Goal: Information Seeking & Learning: Learn about a topic

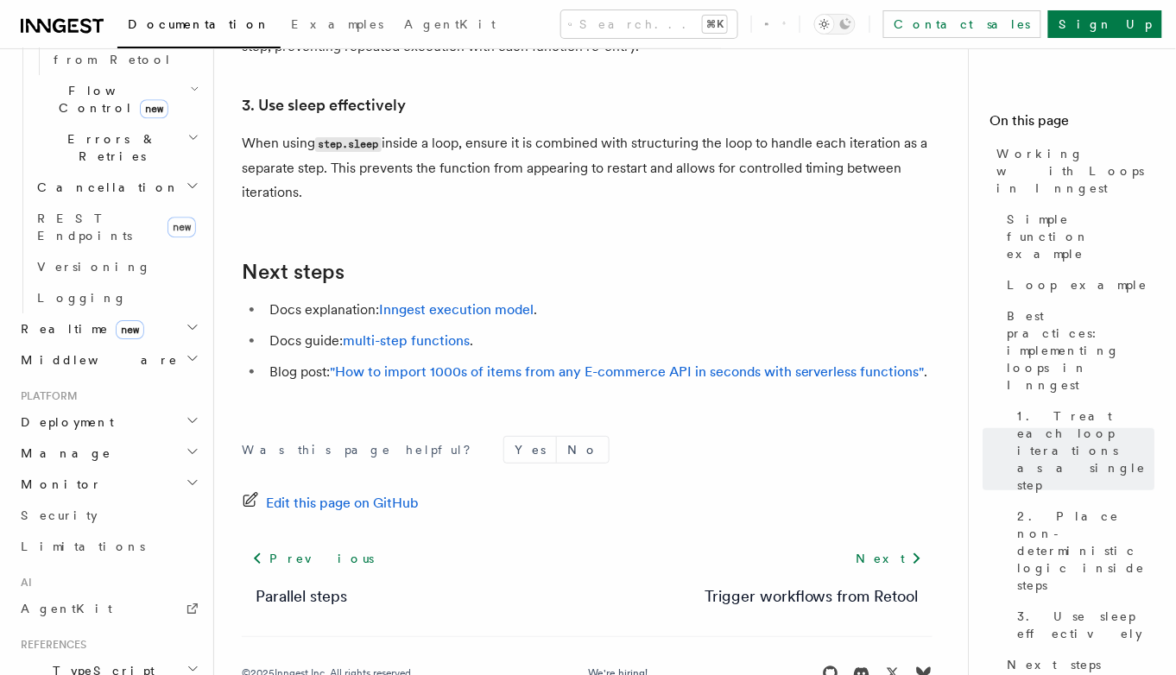
scroll to position [3094, 0]
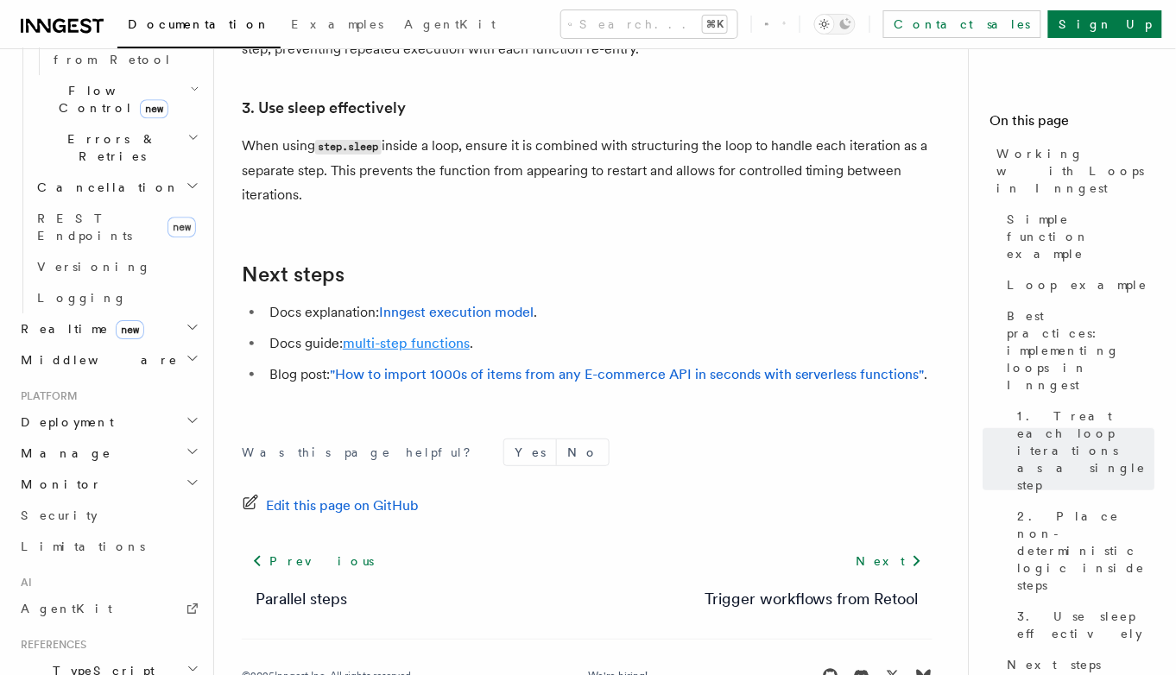
click at [442, 335] on link "multi-step functions" at bounding box center [406, 343] width 127 height 16
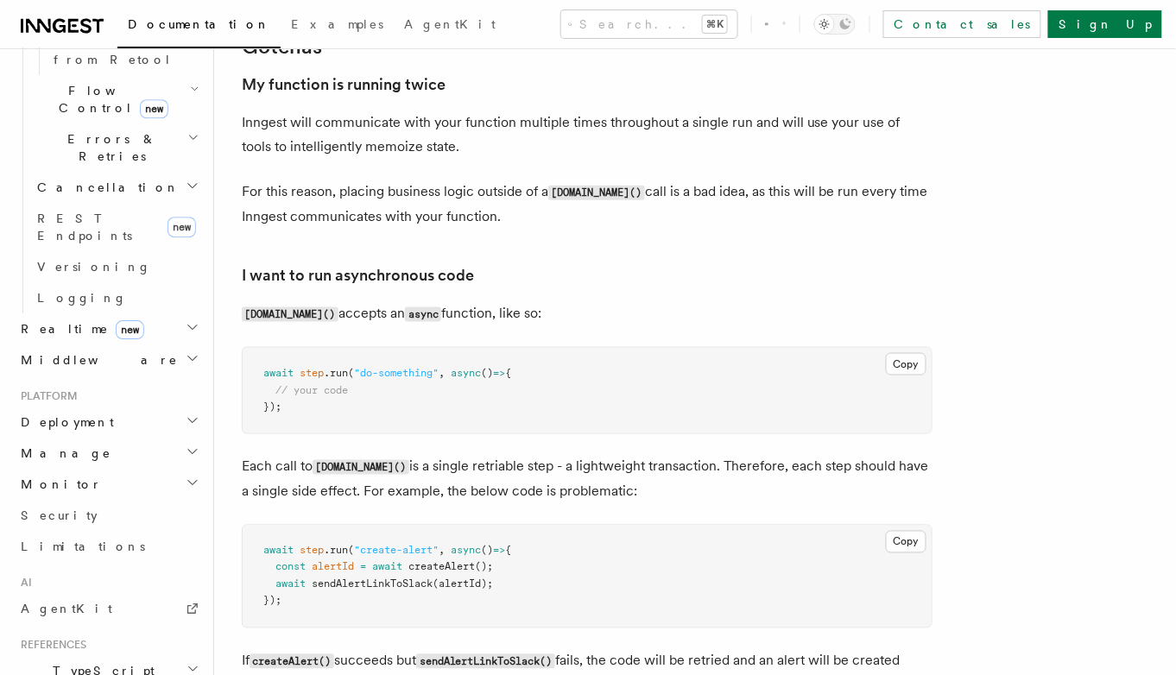
scroll to position [3643, 0]
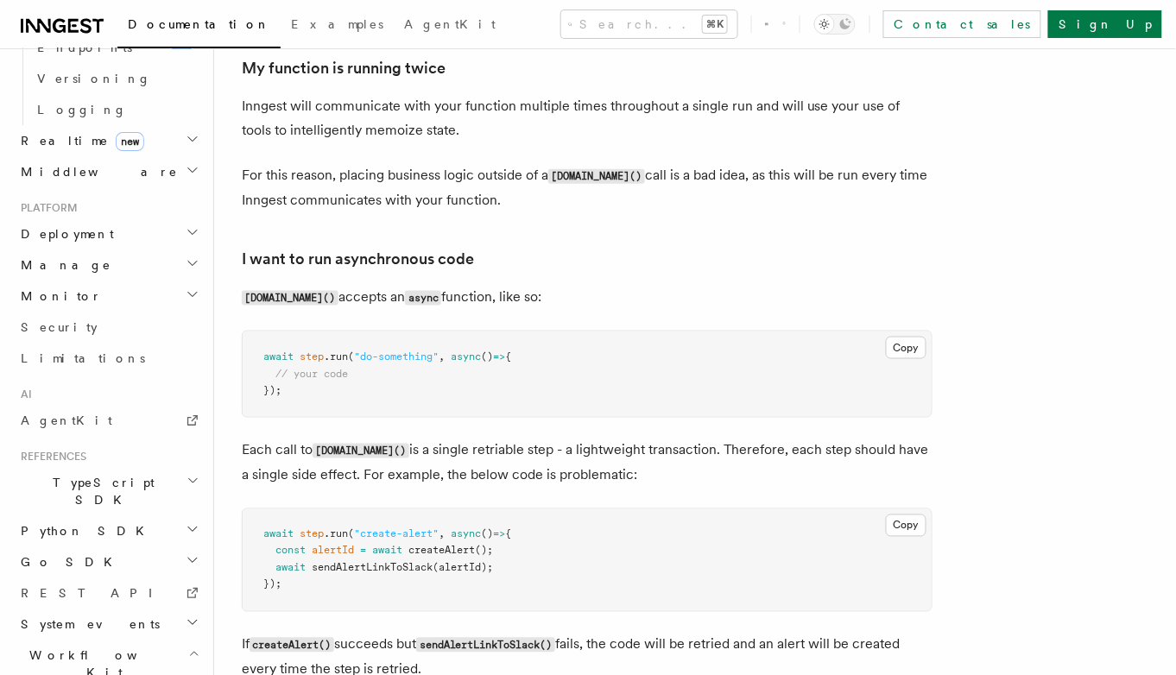
scroll to position [1361, 0]
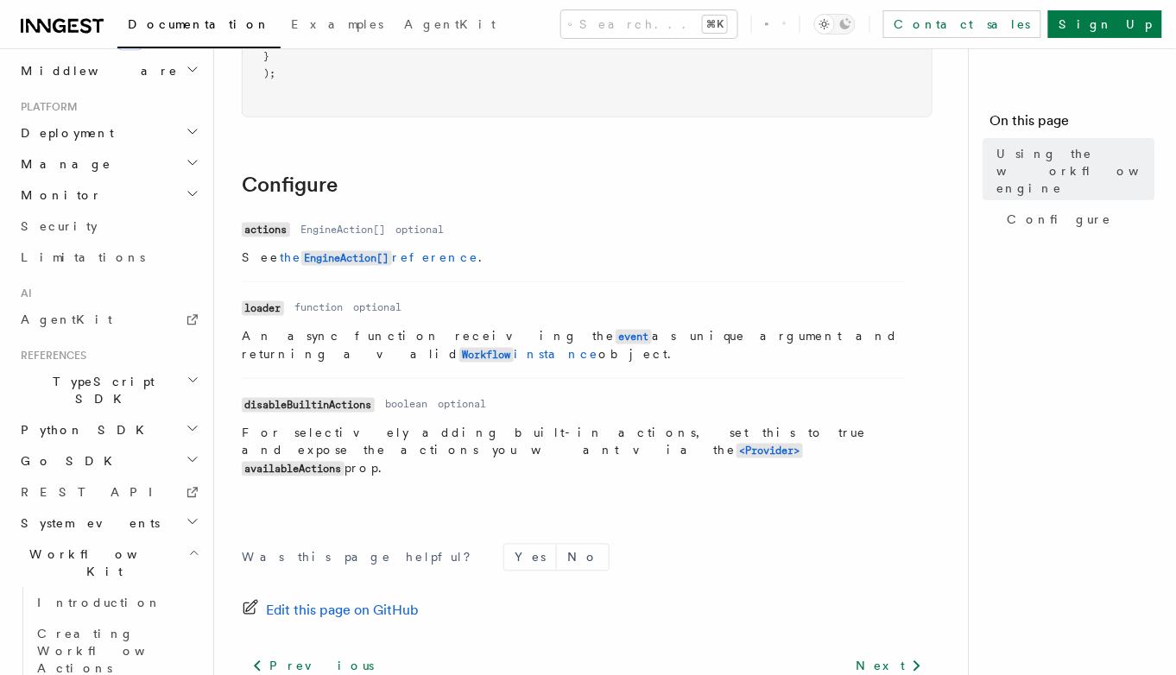
scroll to position [548, 0]
click at [115, 508] on h2 "System events" at bounding box center [108, 523] width 189 height 31
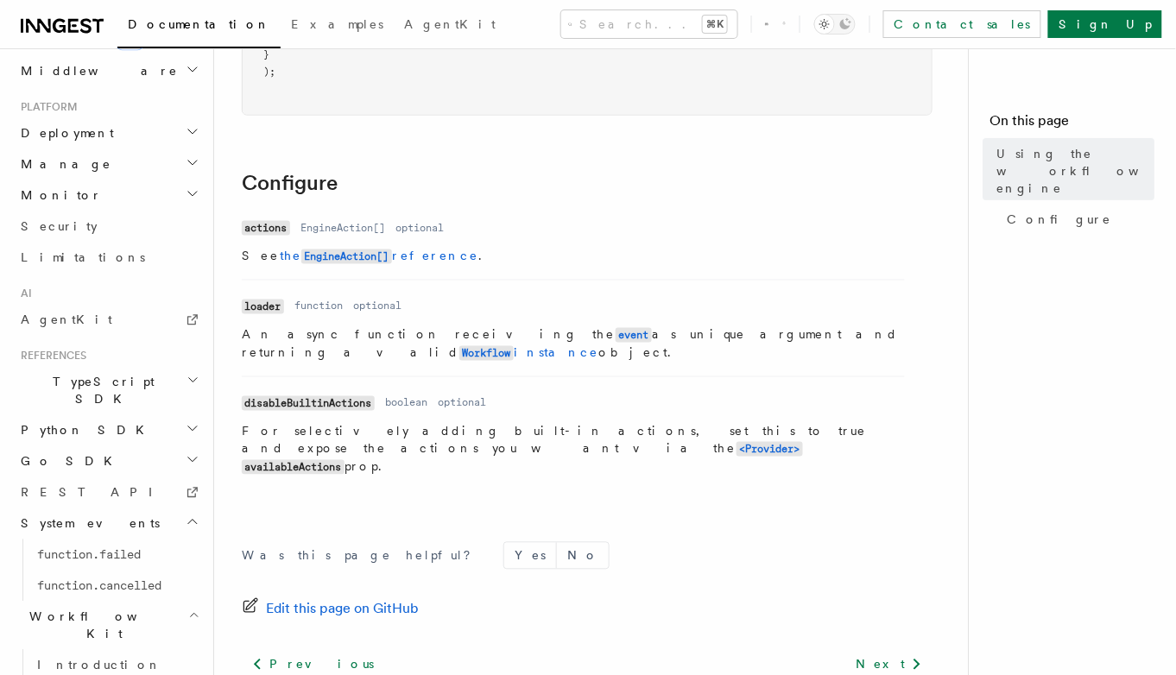
click at [115, 508] on h2 "System events" at bounding box center [108, 523] width 189 height 31
click at [126, 366] on h2 "TypeScript SDK" at bounding box center [108, 390] width 189 height 48
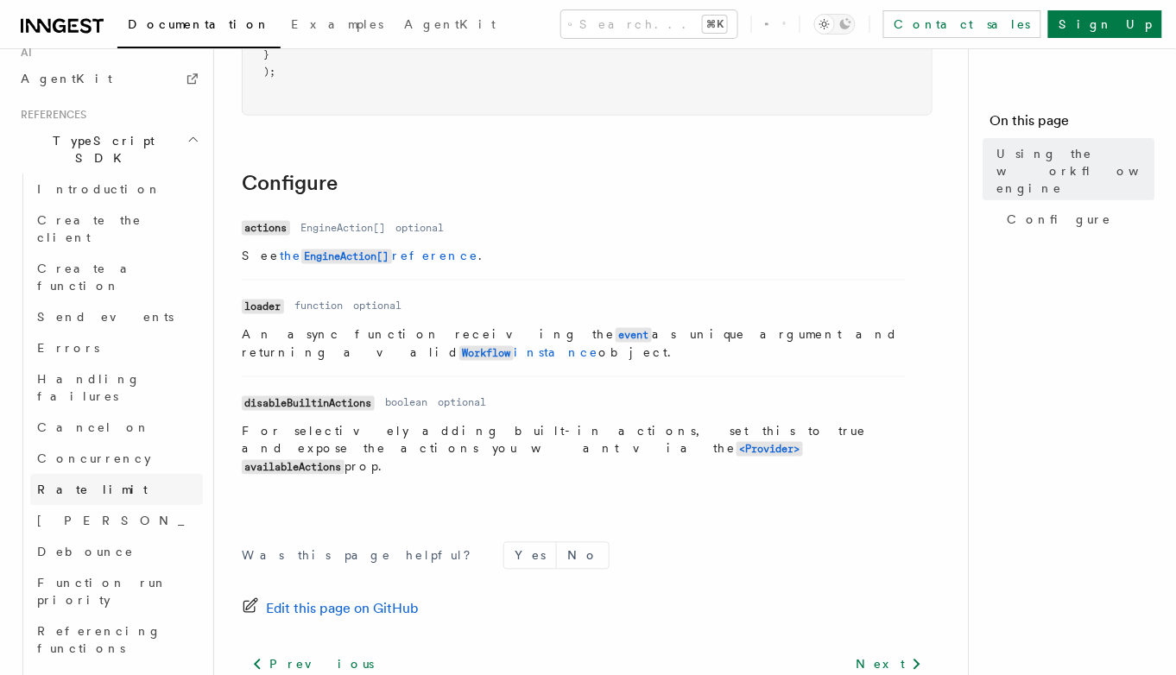
scroll to position [1140, 0]
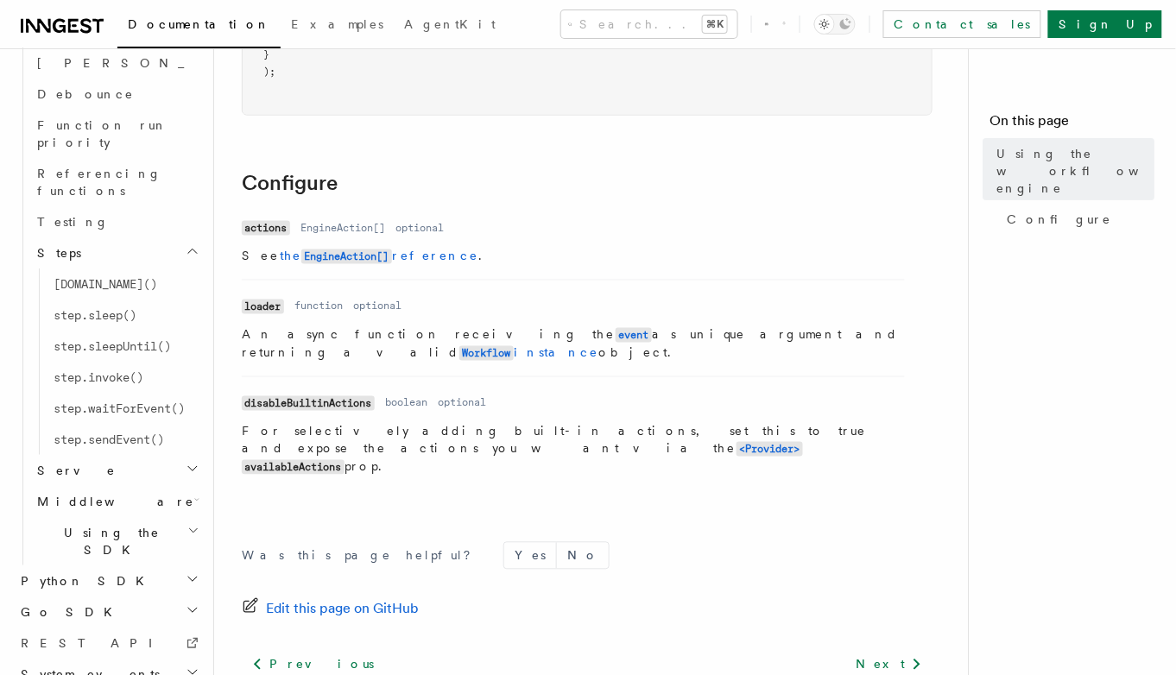
scroll to position [665, 0]
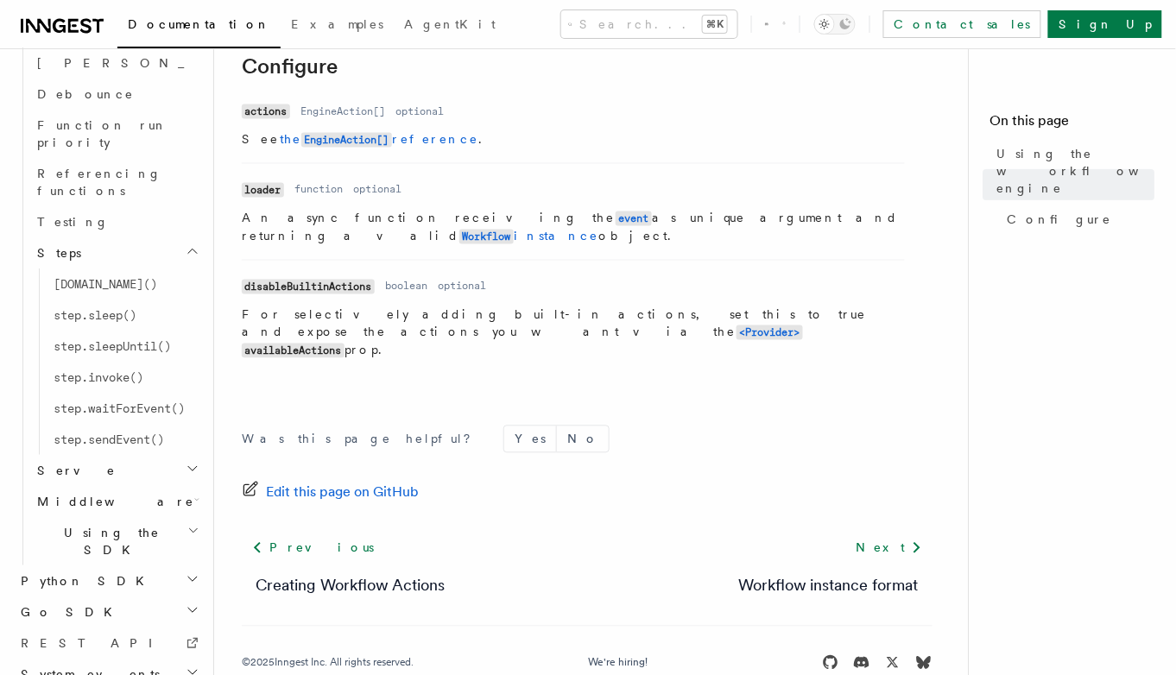
click at [54, 22] on icon at bounding box center [59, 26] width 13 height 14
